Goal: Download file/media

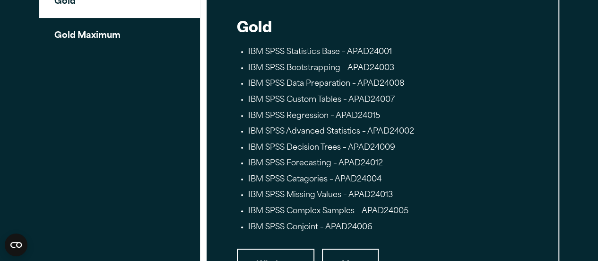
scroll to position [1817, 0]
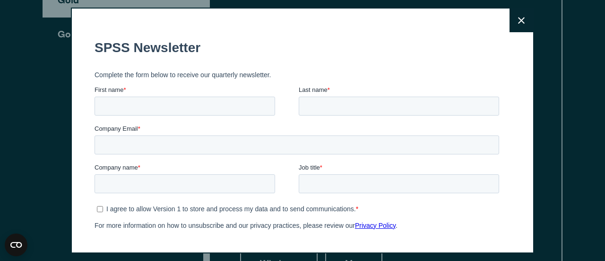
click at [106, 42] on div "Close" at bounding box center [302, 130] width 605 height 261
click at [518, 21] on icon at bounding box center [521, 20] width 7 height 7
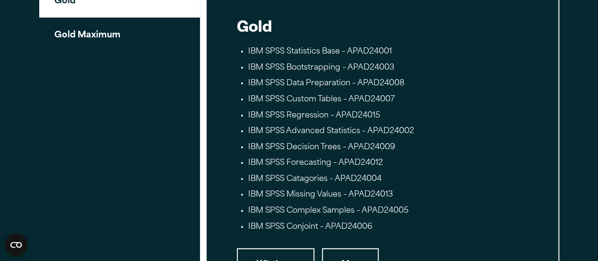
click at [97, 39] on button "Gold Maximum" at bounding box center [119, 34] width 161 height 34
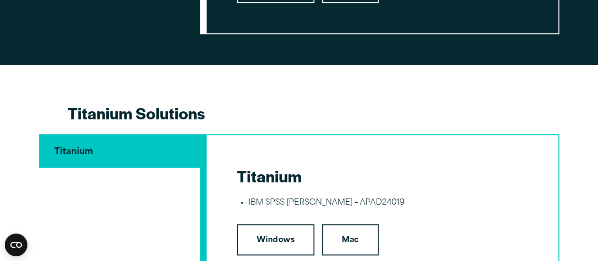
scroll to position [1953, 0]
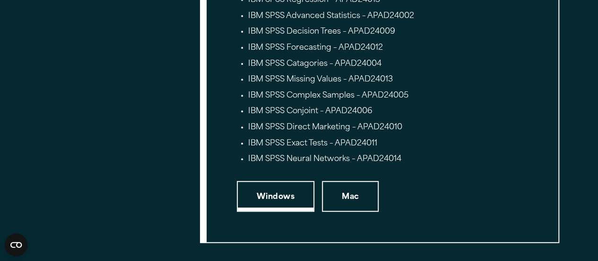
click at [266, 197] on link "Windows" at bounding box center [276, 196] width 78 height 31
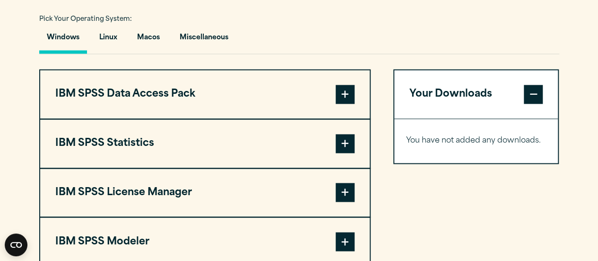
scroll to position [697, 0]
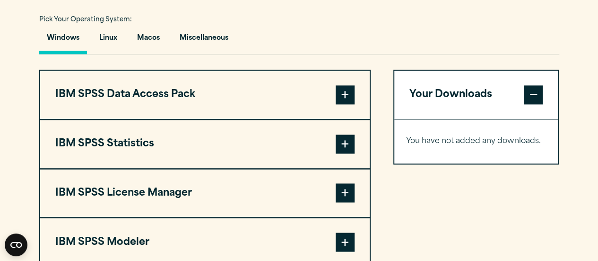
click at [348, 144] on span at bounding box center [345, 143] width 19 height 19
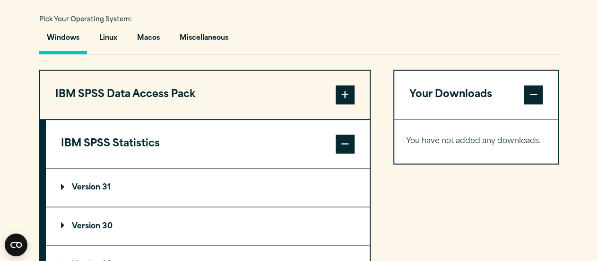
click at [348, 143] on span at bounding box center [345, 143] width 19 height 19
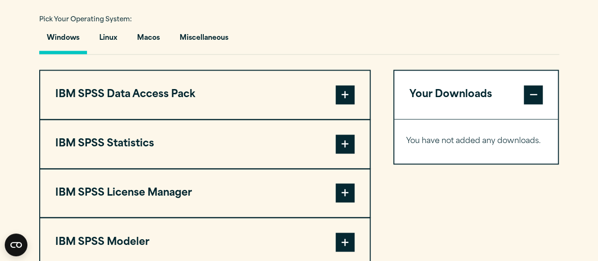
click at [345, 191] on span at bounding box center [345, 192] width 19 height 19
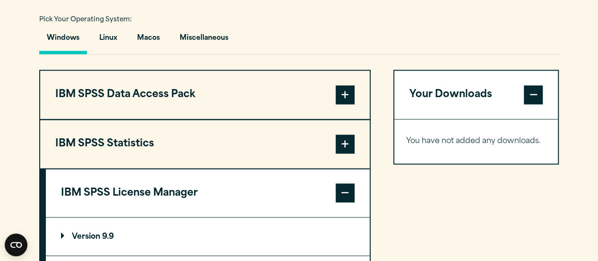
click at [344, 189] on span at bounding box center [345, 192] width 19 height 19
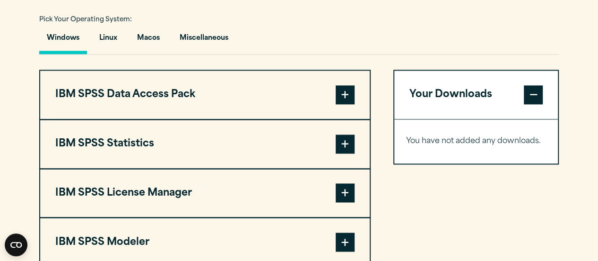
scroll to position [600, 0]
